Goal: Task Accomplishment & Management: Use online tool/utility

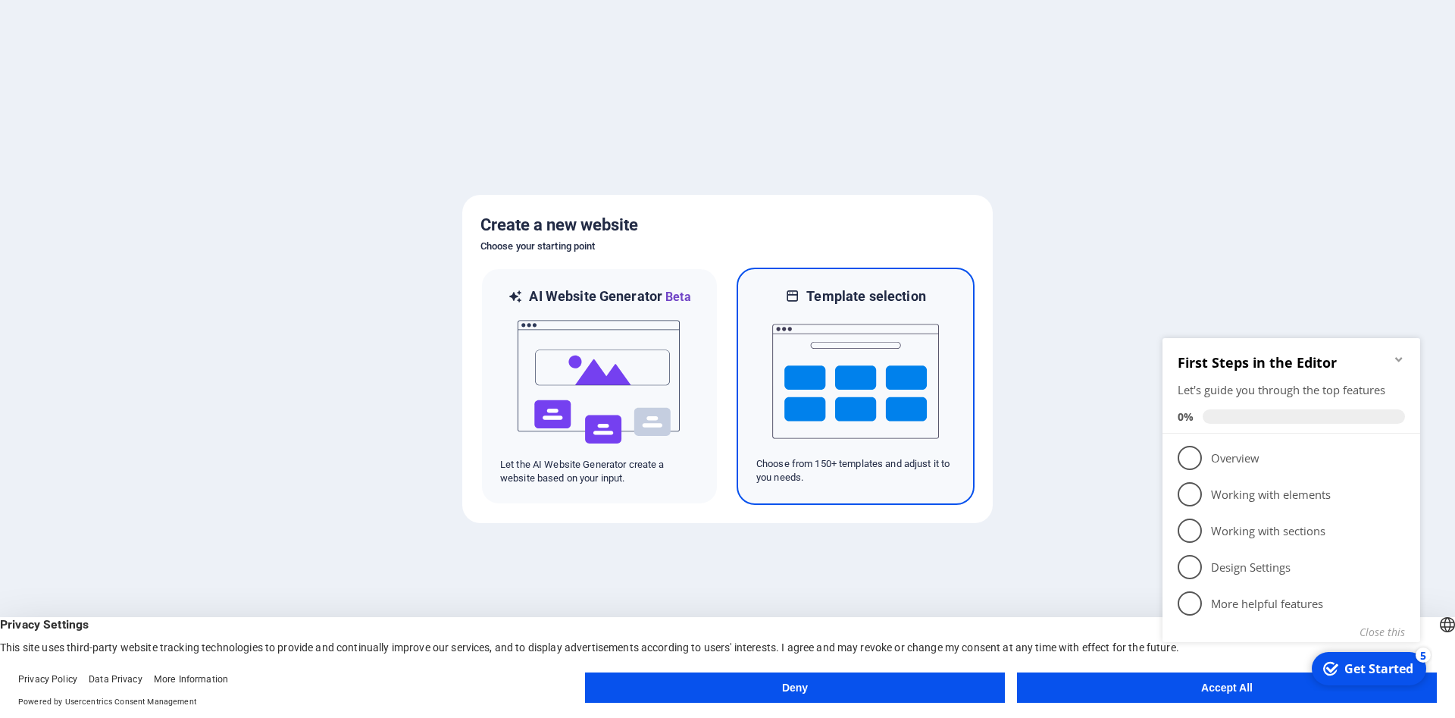
click at [821, 364] on img at bounding box center [855, 381] width 167 height 152
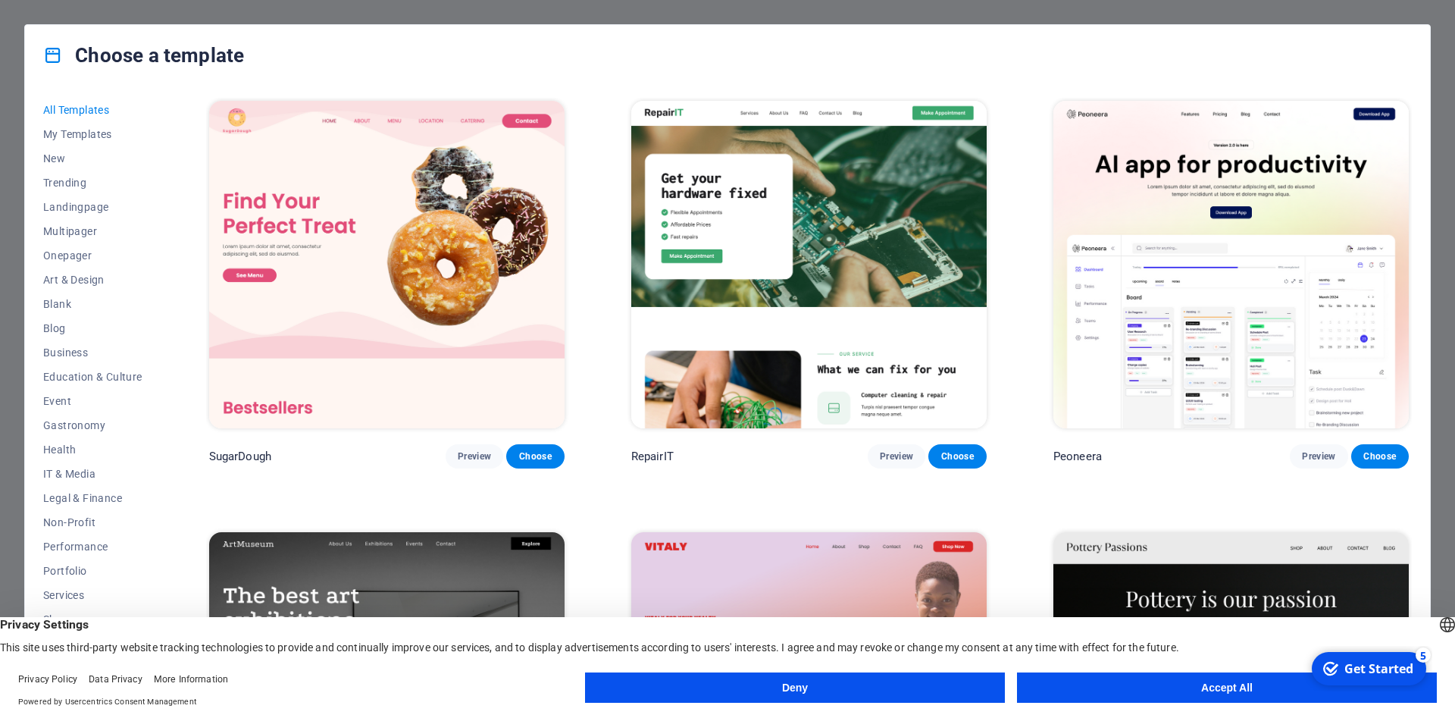
click at [1090, 690] on button "Accept All" at bounding box center [1227, 687] width 420 height 30
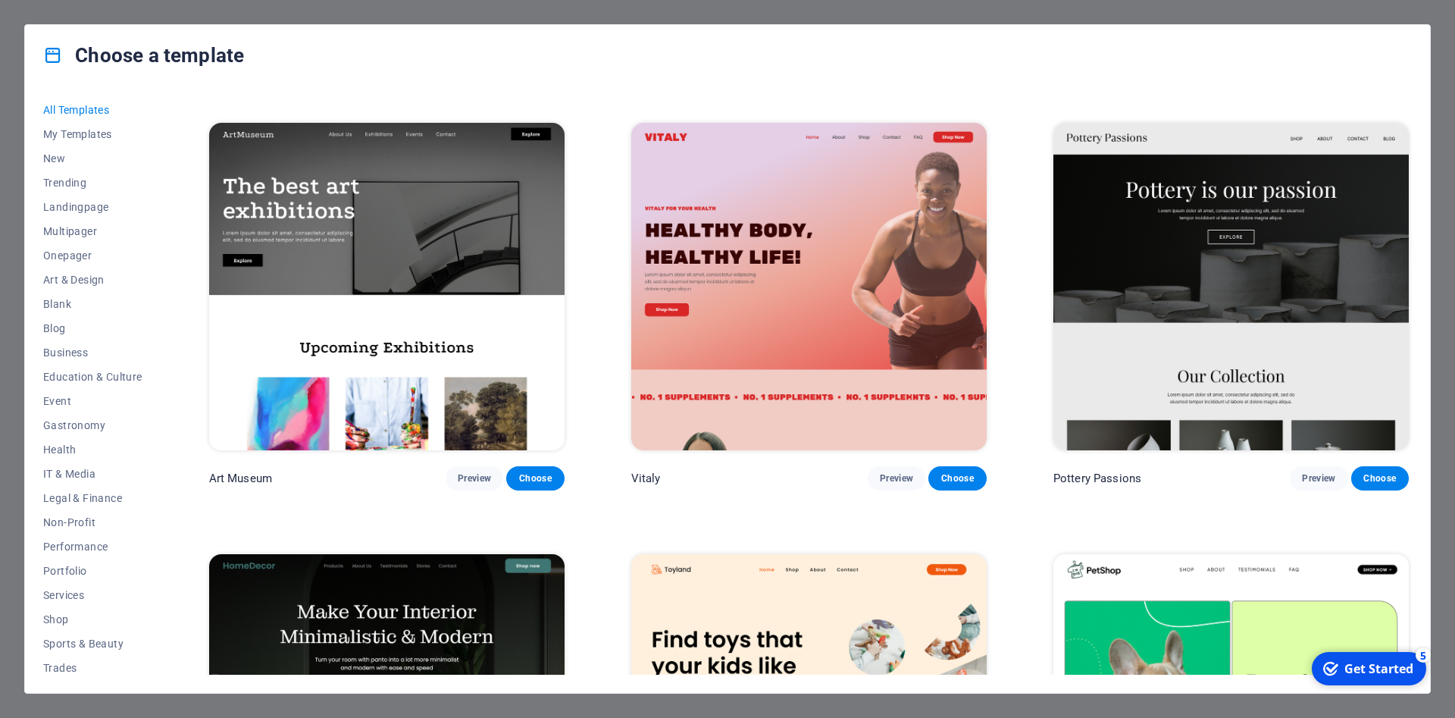
scroll to position [614, 0]
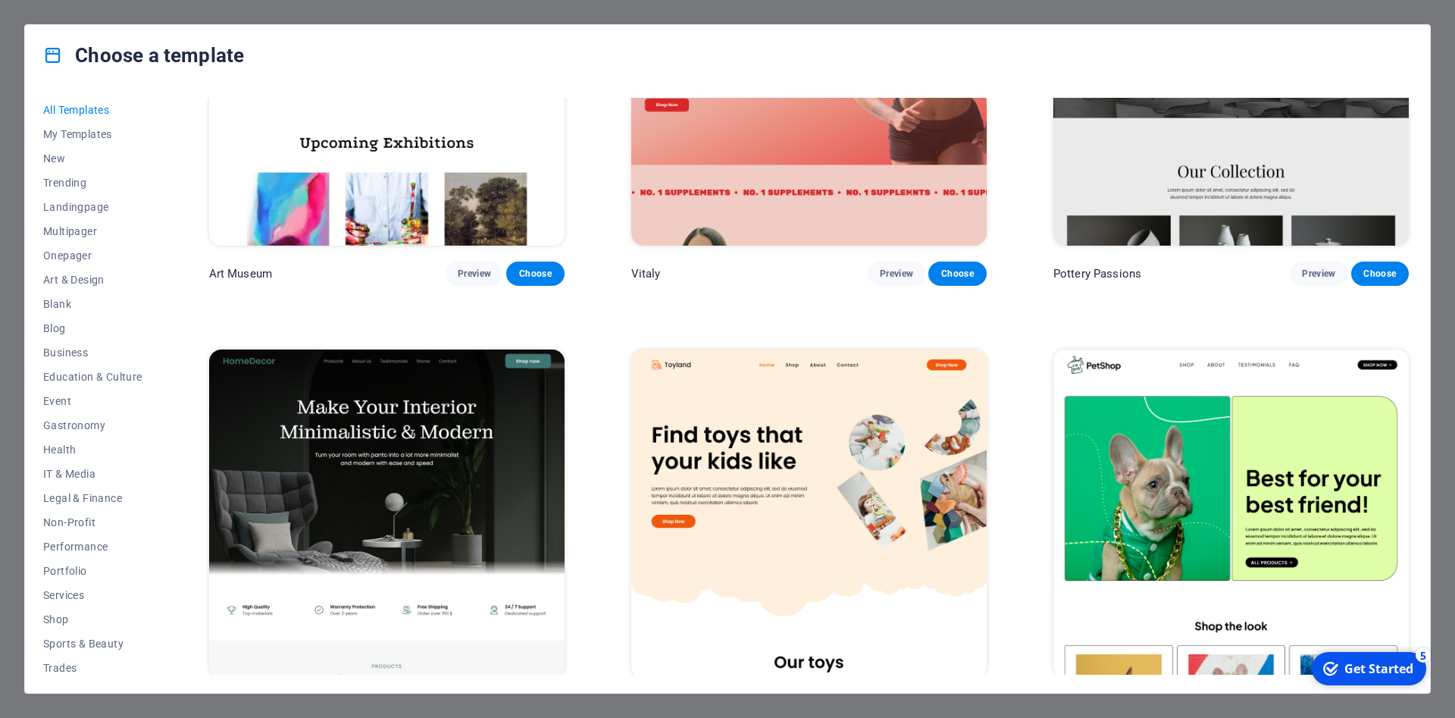
click at [377, 454] on img at bounding box center [386, 512] width 355 height 327
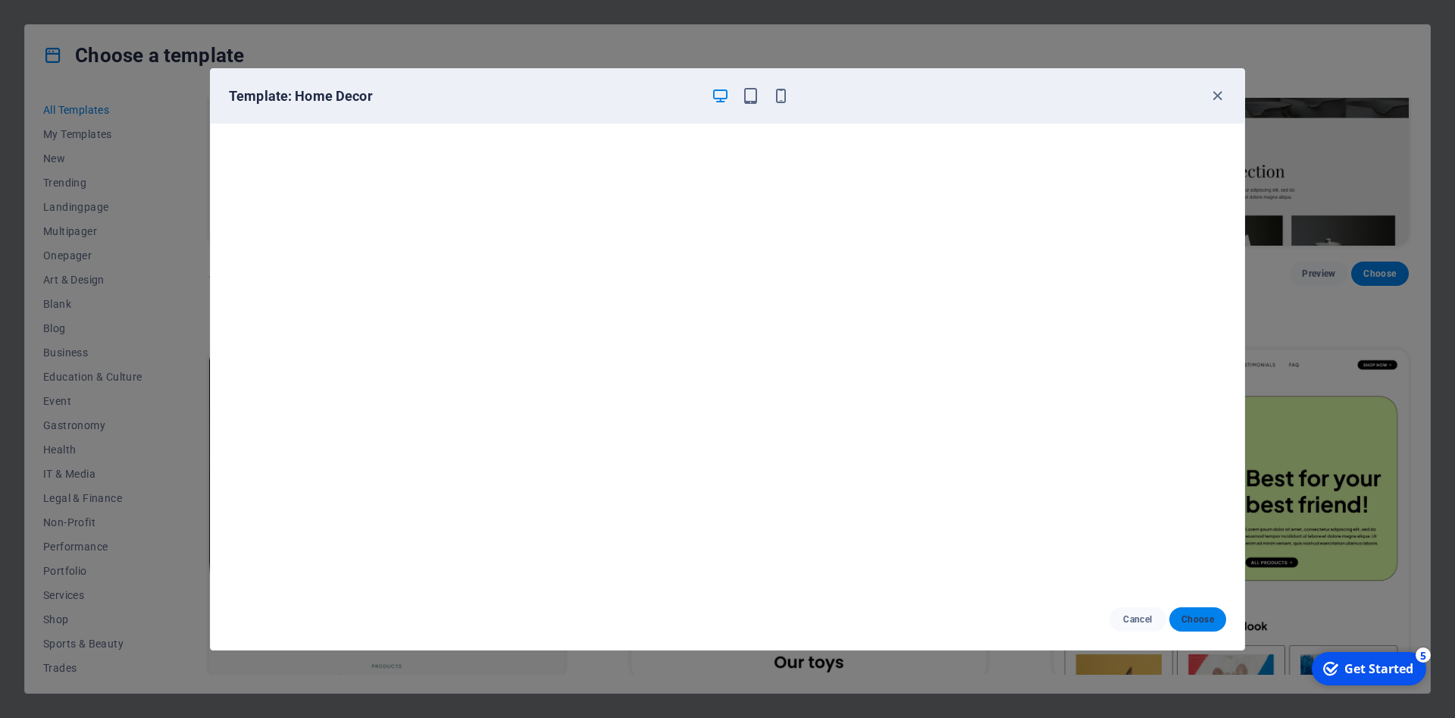
click at [1188, 622] on span "Choose" at bounding box center [1197, 619] width 33 height 12
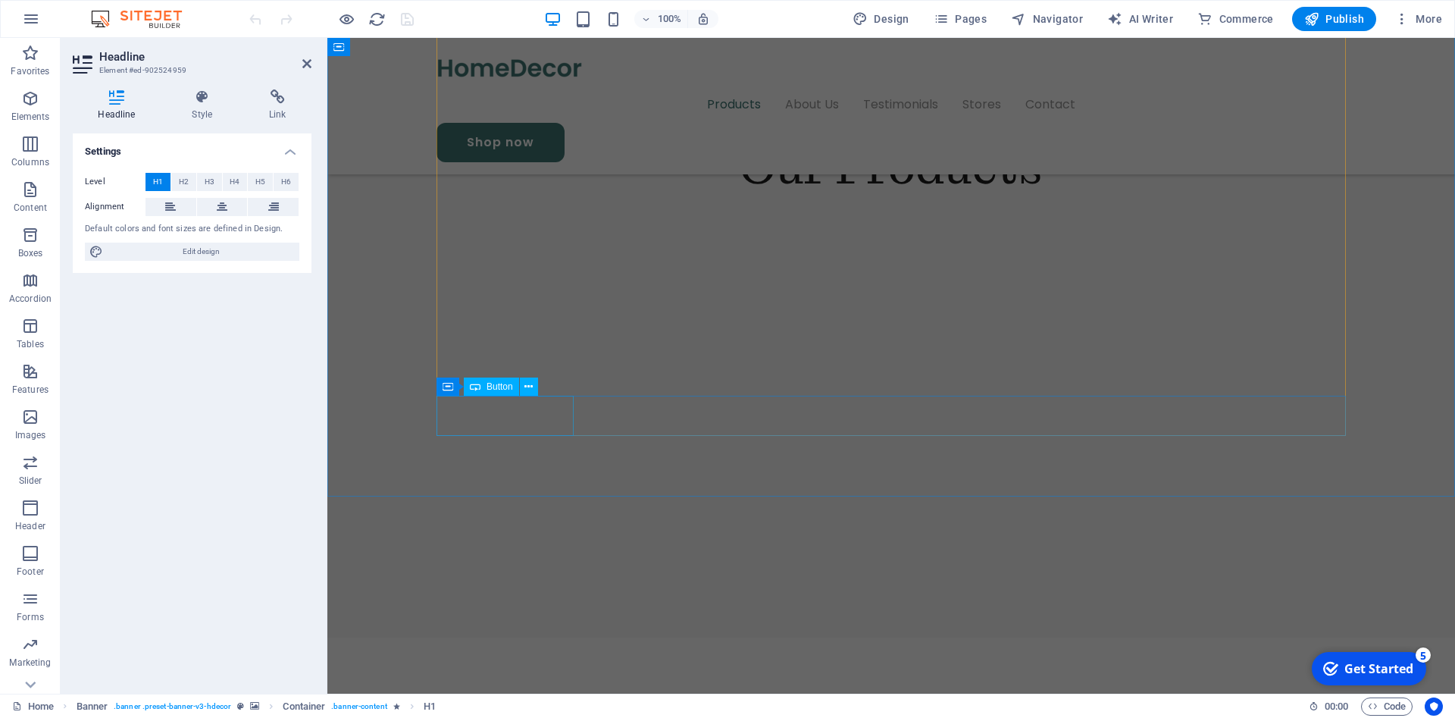
scroll to position [1932, 0]
